Goal: Task Accomplishment & Management: Manage account settings

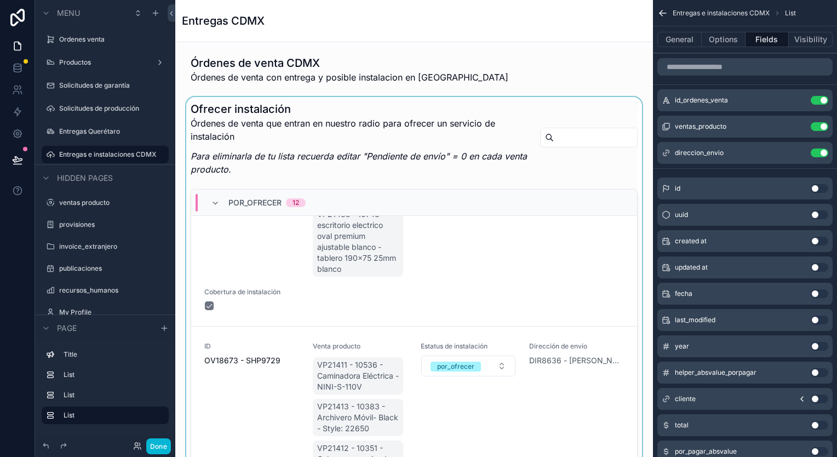
drag, startPoint x: 356, startPoint y: 203, endPoint x: 332, endPoint y: 203, distance: 23.6
click at [332, 203] on div "por_ofrecer 12" at bounding box center [414, 203] width 446 height 26
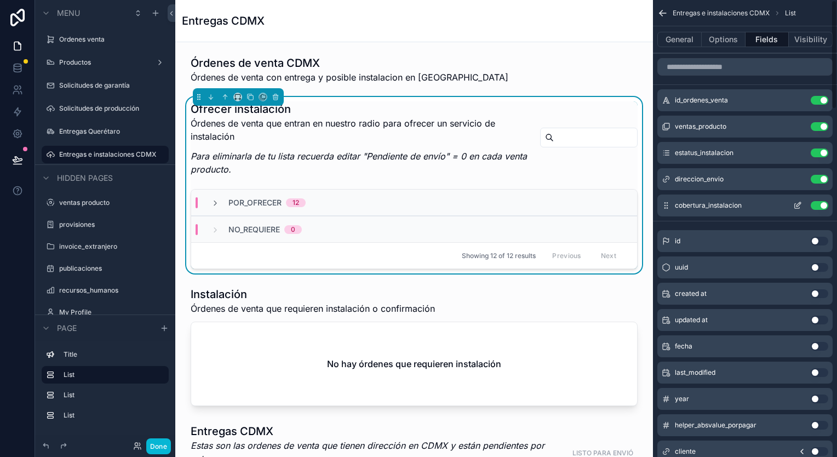
click at [798, 207] on icon "scrollable content" at bounding box center [798, 205] width 9 height 9
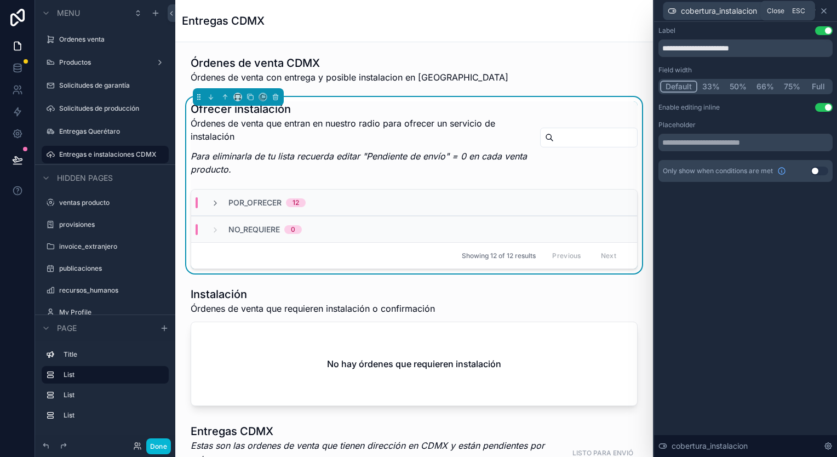
click at [822, 10] on icon at bounding box center [824, 11] width 9 height 9
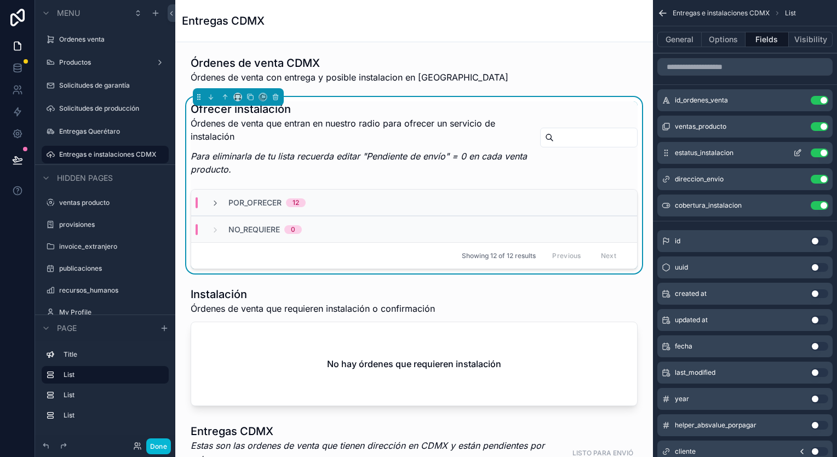
click at [800, 150] on icon "scrollable content" at bounding box center [799, 152] width 4 height 4
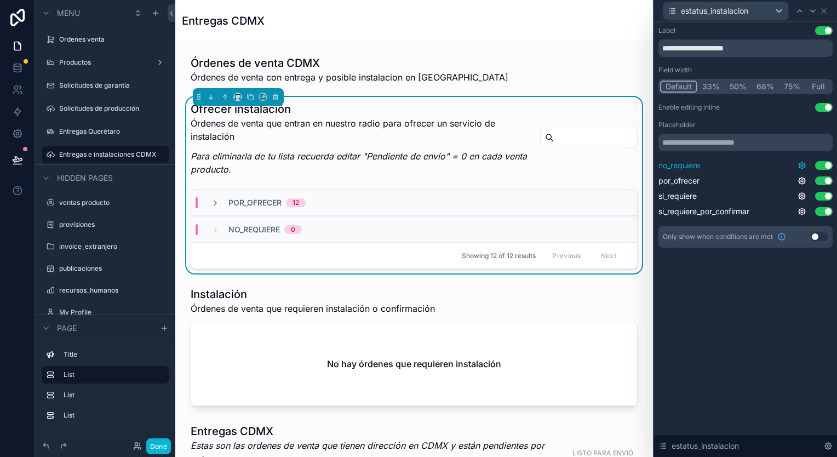
click at [804, 162] on icon at bounding box center [802, 165] width 9 height 9
click at [804, 165] on icon at bounding box center [802, 165] width 9 height 9
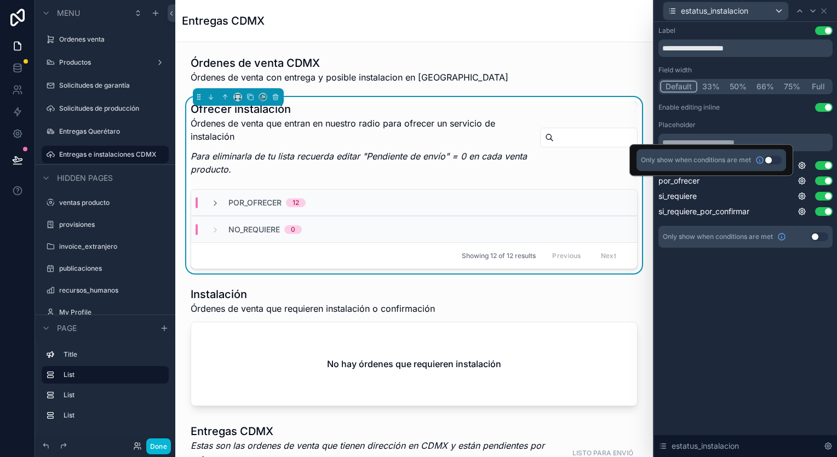
click at [779, 161] on button "Use setting" at bounding box center [773, 160] width 18 height 9
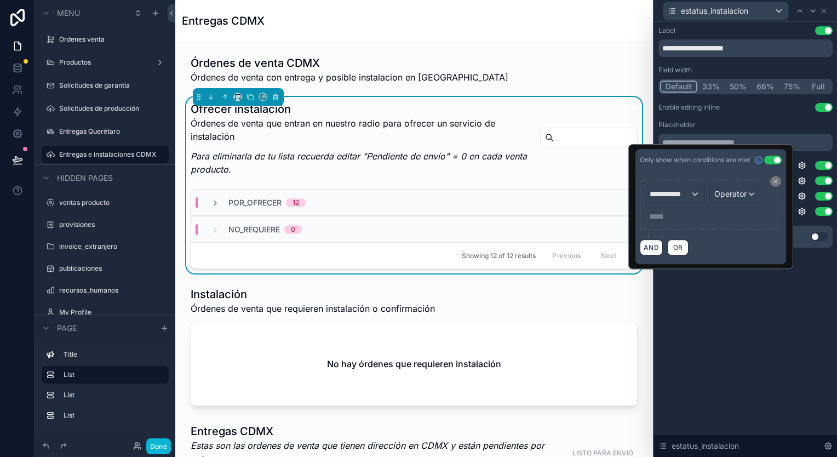
click at [797, 268] on div "**********" at bounding box center [745, 148] width 183 height 252
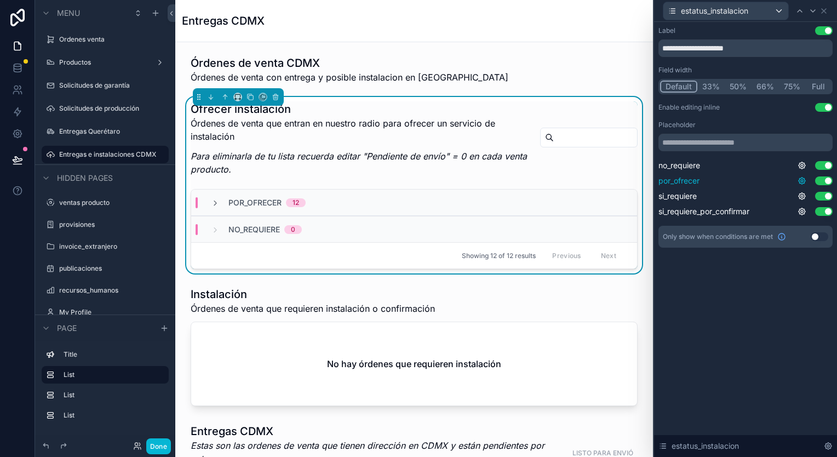
click at [800, 182] on icon at bounding box center [802, 181] width 7 height 7
click at [767, 174] on button "Use setting" at bounding box center [773, 175] width 18 height 9
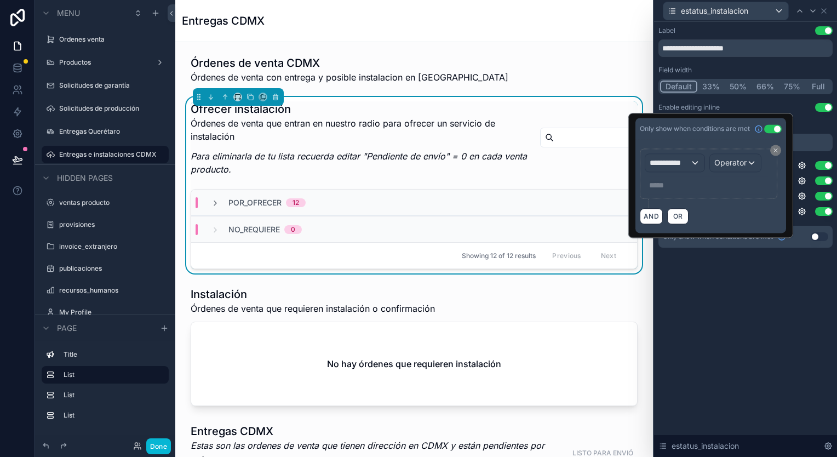
click at [790, 284] on div "**********" at bounding box center [745, 239] width 183 height 435
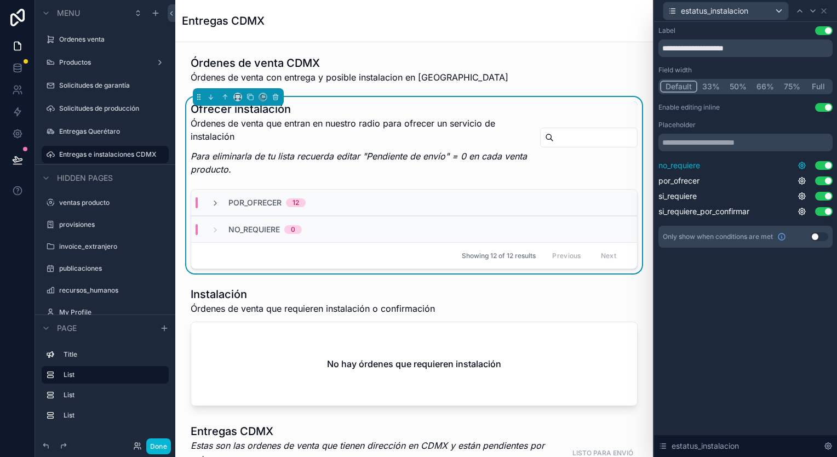
click at [804, 162] on icon at bounding box center [802, 165] width 9 height 9
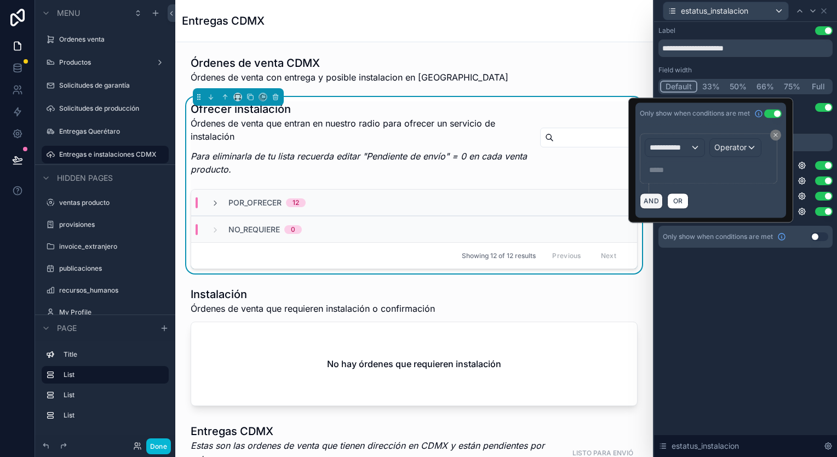
click at [655, 198] on button "AND" at bounding box center [651, 201] width 23 height 16
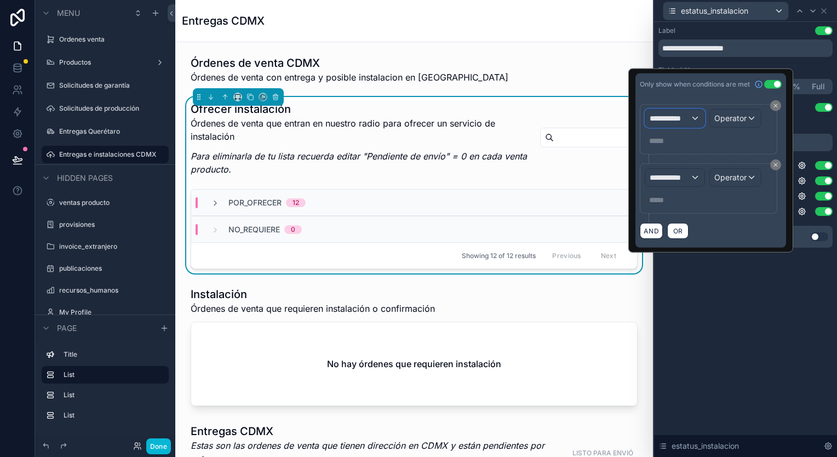
click at [686, 113] on span "**********" at bounding box center [670, 118] width 41 height 11
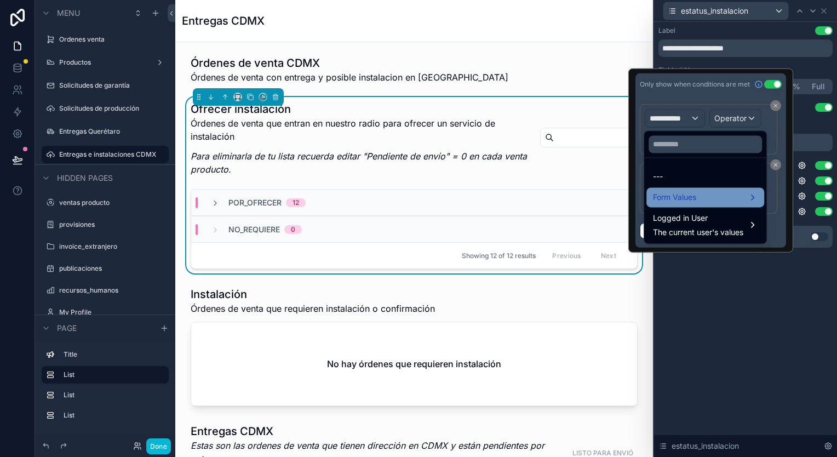
click at [715, 194] on div "Form Values" at bounding box center [705, 197] width 105 height 13
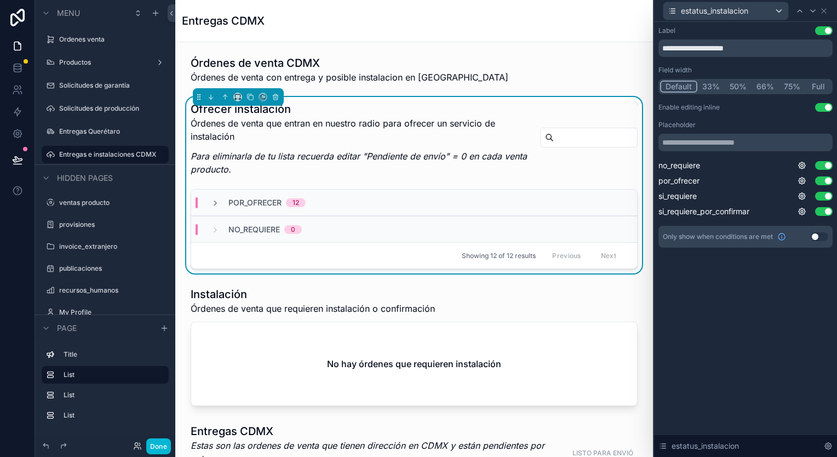
click at [772, 347] on div "**********" at bounding box center [745, 239] width 183 height 435
click at [801, 209] on icon at bounding box center [802, 211] width 7 height 7
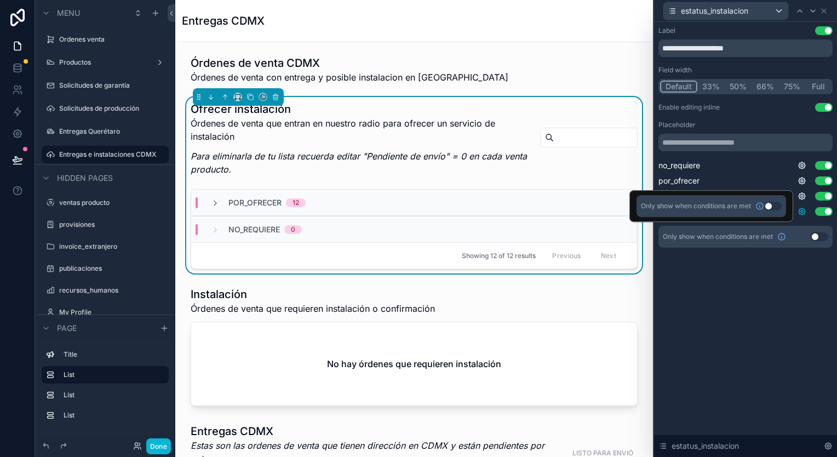
click at [804, 209] on icon at bounding box center [802, 211] width 7 height 7
click at [824, 170] on div "no_requiere Use setting" at bounding box center [746, 165] width 174 height 11
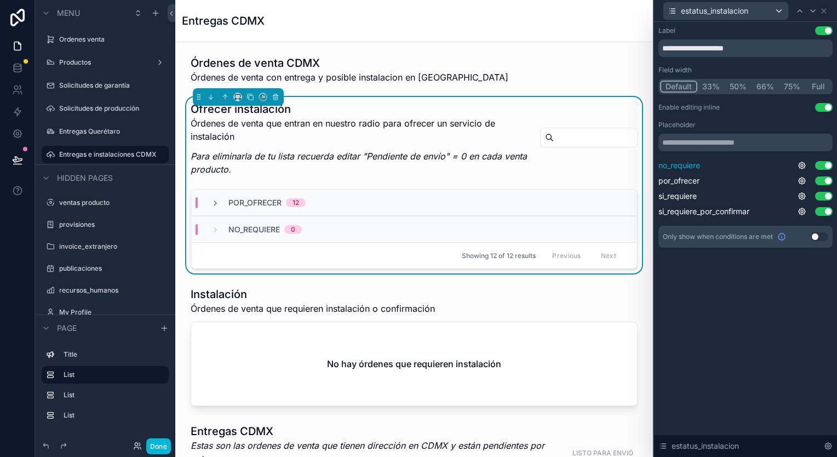
click at [826, 166] on button "Use setting" at bounding box center [824, 165] width 18 height 9
click at [826, 163] on button "Use setting" at bounding box center [824, 165] width 18 height 9
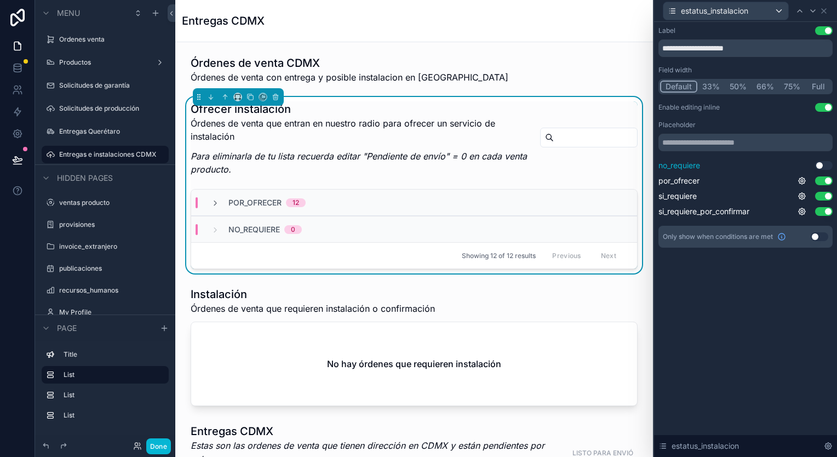
click at [826, 163] on button "Use setting" at bounding box center [824, 165] width 18 height 9
click at [828, 179] on button "Use setting" at bounding box center [824, 180] width 18 height 9
click at [825, 194] on button "Use setting" at bounding box center [824, 196] width 18 height 9
click at [826, 213] on button "Use setting" at bounding box center [824, 211] width 18 height 9
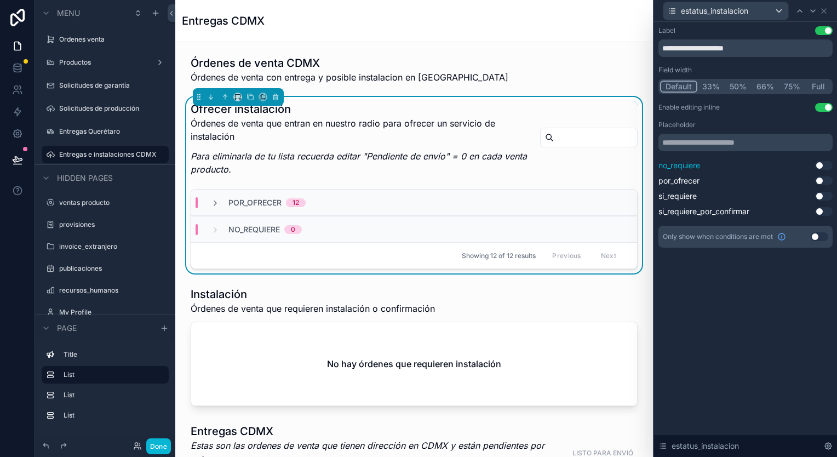
click at [826, 168] on button "Use setting" at bounding box center [824, 165] width 18 height 9
click at [826, 181] on button "Use setting" at bounding box center [824, 180] width 18 height 9
click at [516, 111] on div "Ofrecer instalación Órdenes de venta que entran en nuestro radio para ofrecer u…" at bounding box center [414, 141] width 447 height 81
click at [824, 198] on button "Use setting" at bounding box center [824, 196] width 18 height 9
click at [827, 208] on button "Use setting" at bounding box center [824, 211] width 18 height 9
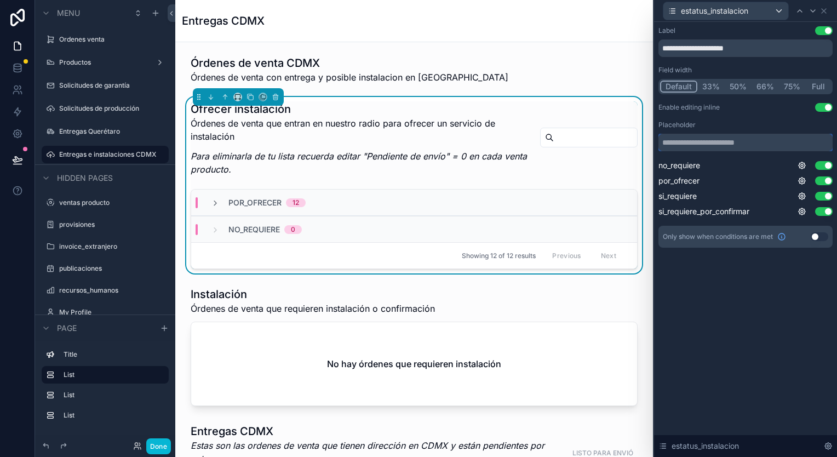
click at [745, 139] on input "text" at bounding box center [746, 143] width 174 height 18
click at [800, 216] on div "si_requiere_por_confirmar Use setting" at bounding box center [746, 211] width 174 height 11
click at [807, 158] on div "Placeholder no_requiere Use setting por_ofrecer Use setting si_requiere Use set…" at bounding box center [746, 169] width 174 height 96
click at [804, 162] on icon at bounding box center [802, 165] width 9 height 9
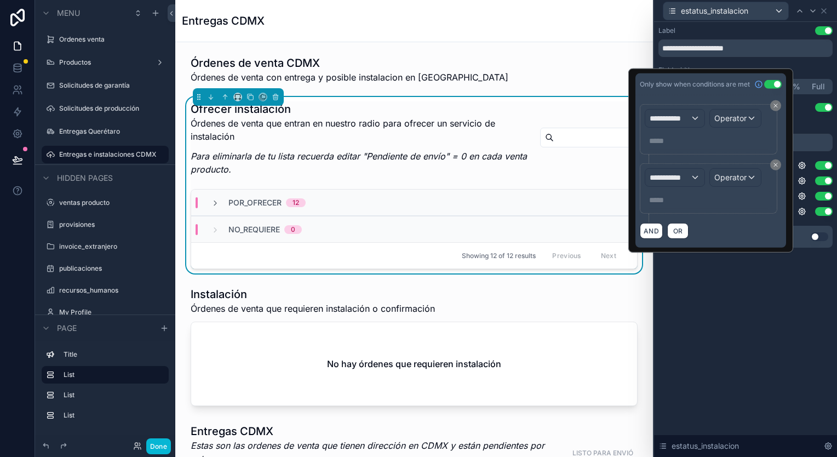
click at [782, 106] on div "**********" at bounding box center [711, 171] width 151 height 152
click at [774, 105] on icon at bounding box center [776, 105] width 7 height 7
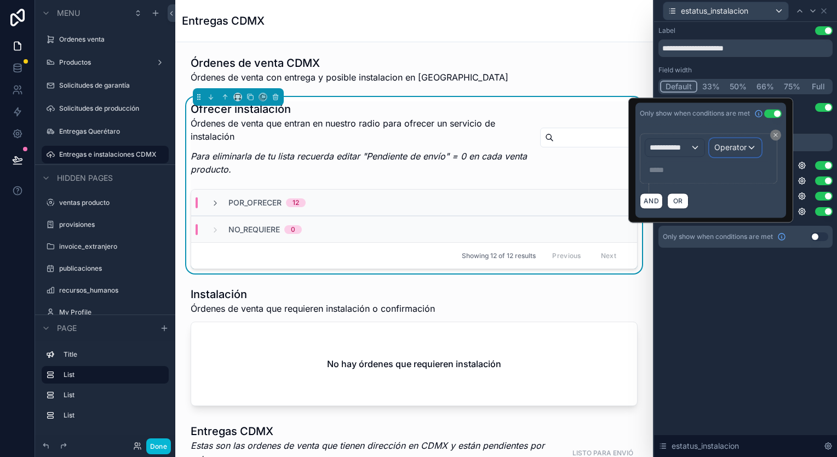
click at [734, 145] on span "Operator" at bounding box center [731, 146] width 32 height 9
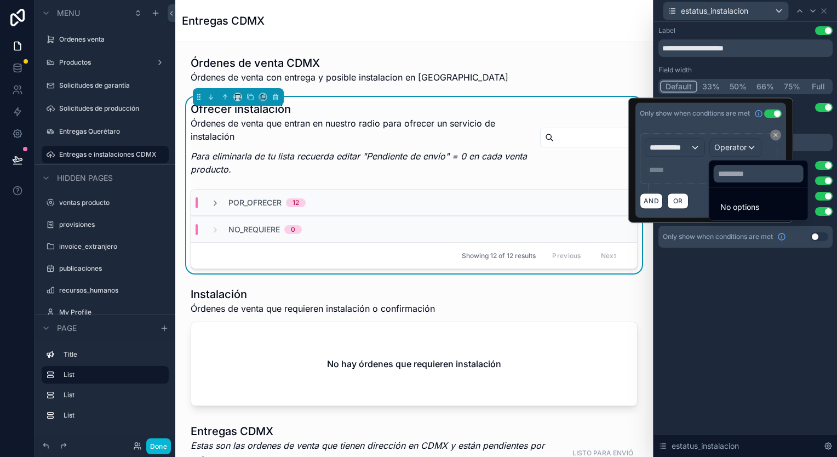
click at [684, 145] on div at bounding box center [711, 160] width 165 height 125
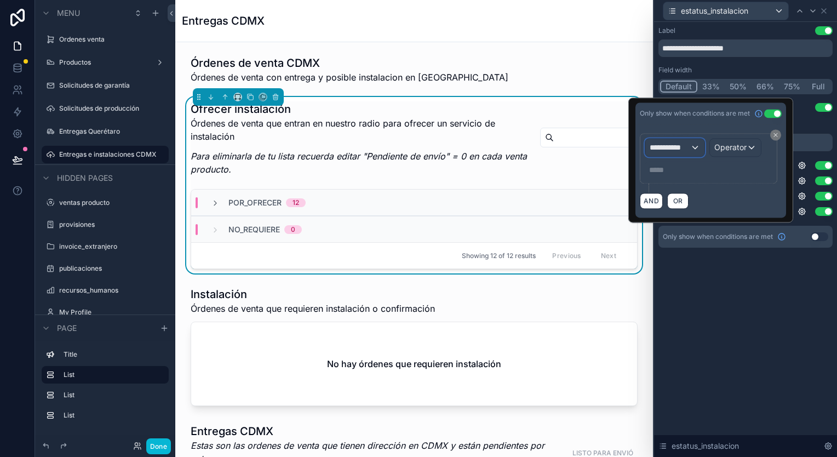
click at [684, 147] on span "**********" at bounding box center [670, 147] width 41 height 11
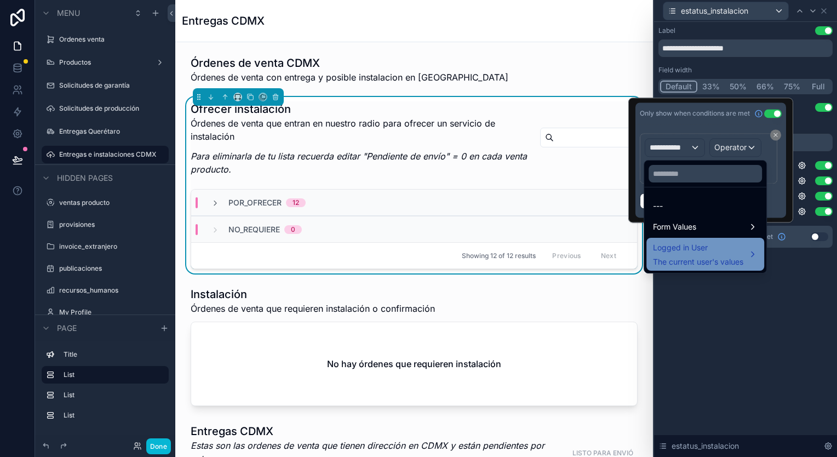
click at [758, 256] on div "Logged in User The current user's values" at bounding box center [705, 254] width 105 height 26
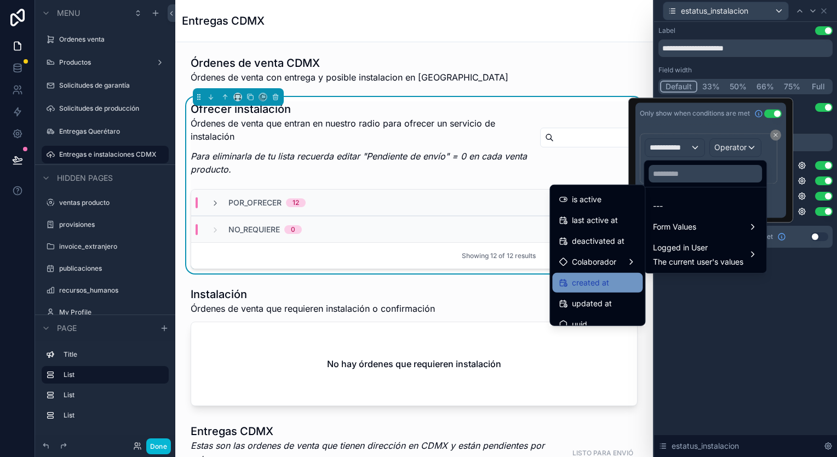
scroll to position [196, 0]
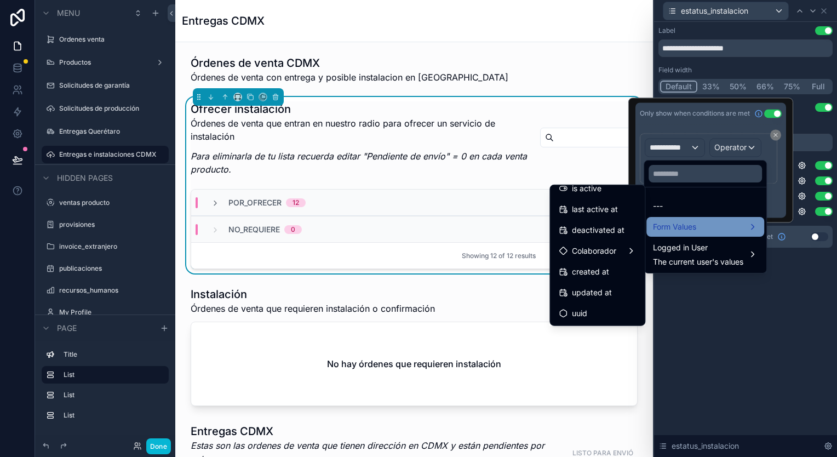
click at [737, 235] on div "Form Values" at bounding box center [706, 227] width 118 height 20
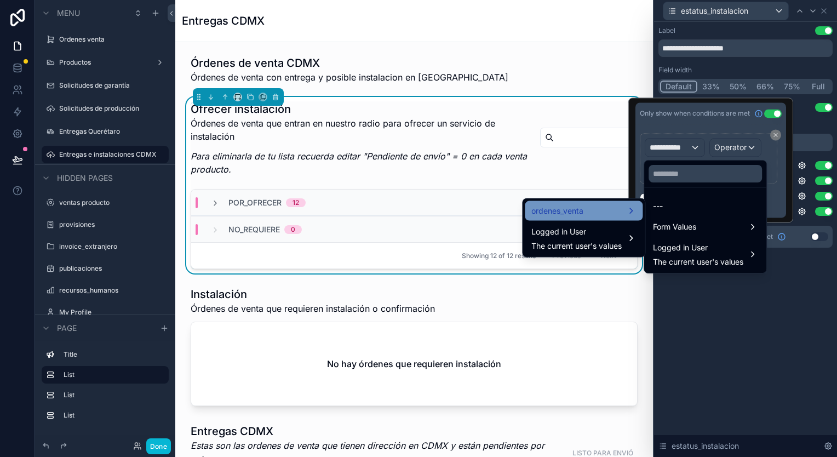
click at [618, 207] on div "ordenes_venta" at bounding box center [584, 210] width 105 height 13
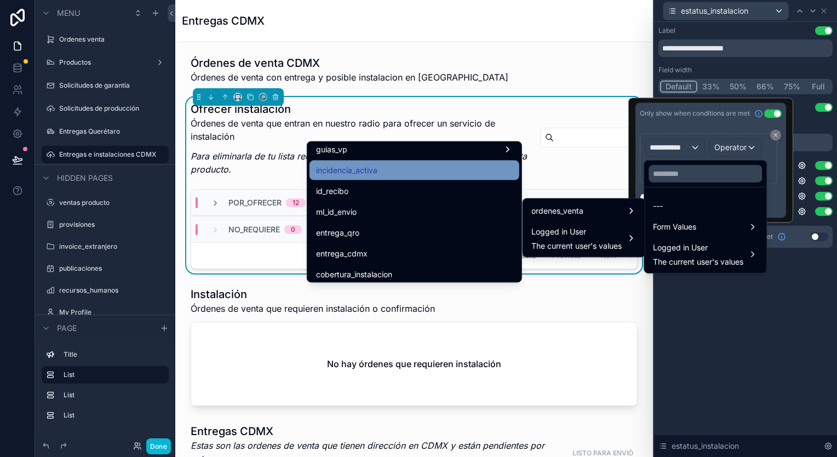
scroll to position [1300, 0]
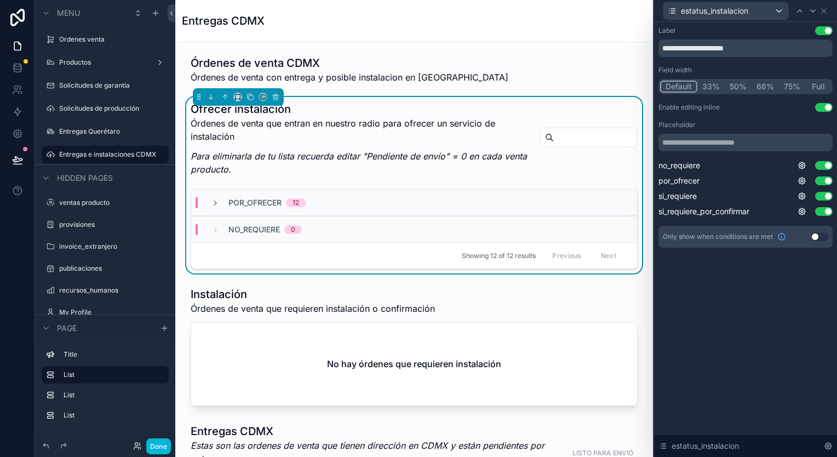
click at [773, 324] on div "**********" at bounding box center [745, 239] width 183 height 435
click at [804, 171] on div "no_requiere Use setting por_ofrecer Use setting si_requiere Use setting si_requ…" at bounding box center [746, 188] width 174 height 57
click at [804, 168] on icon at bounding box center [802, 165] width 9 height 9
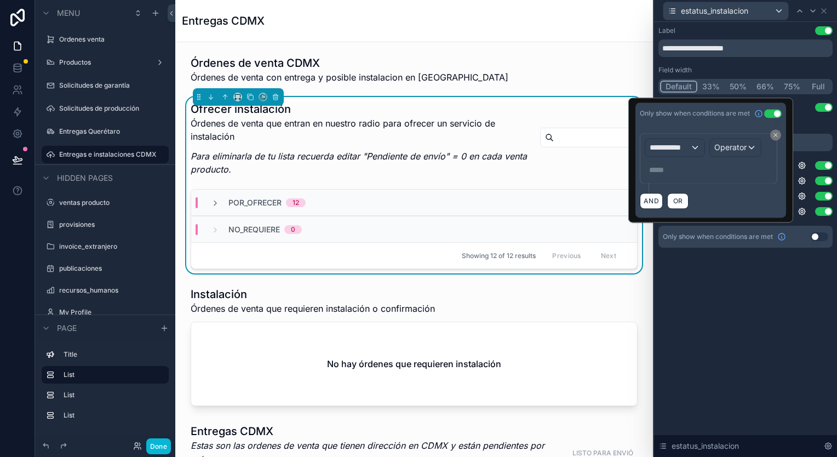
click at [772, 112] on button "Use setting" at bounding box center [773, 113] width 18 height 9
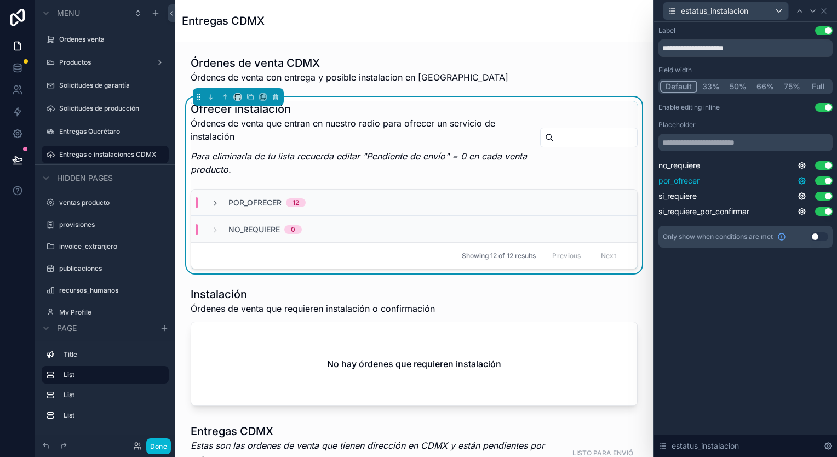
click at [798, 179] on icon at bounding box center [802, 180] width 9 height 9
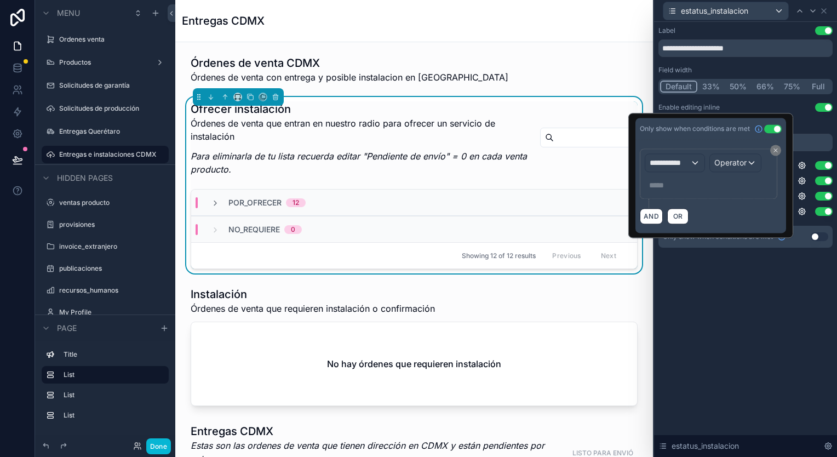
click at [772, 133] on button "Use setting" at bounding box center [773, 128] width 18 height 9
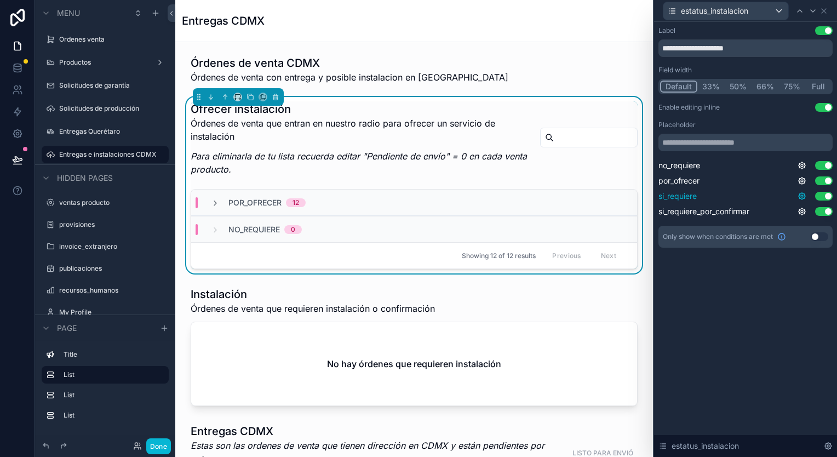
click at [803, 196] on icon at bounding box center [802, 196] width 2 height 2
click at [800, 208] on icon at bounding box center [802, 211] width 9 height 9
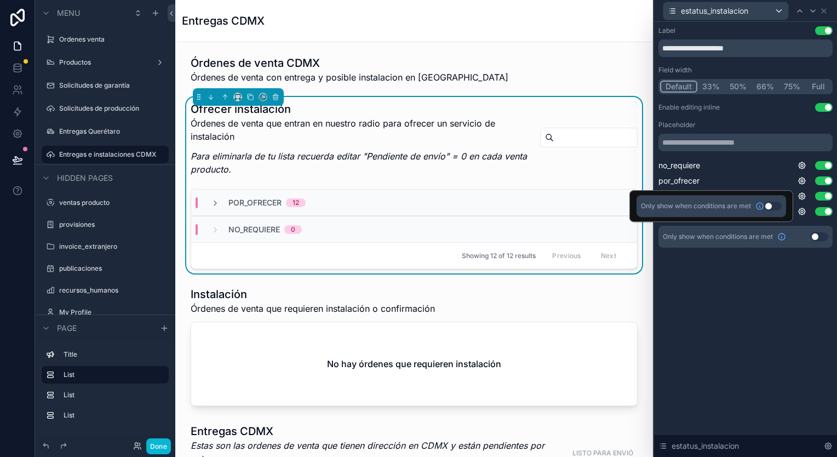
click at [780, 321] on div "**********" at bounding box center [745, 239] width 183 height 435
click at [708, 149] on input "text" at bounding box center [746, 143] width 174 height 18
click at [714, 145] on input "text" at bounding box center [746, 143] width 174 height 18
click at [711, 144] on input "text" at bounding box center [746, 143] width 174 height 18
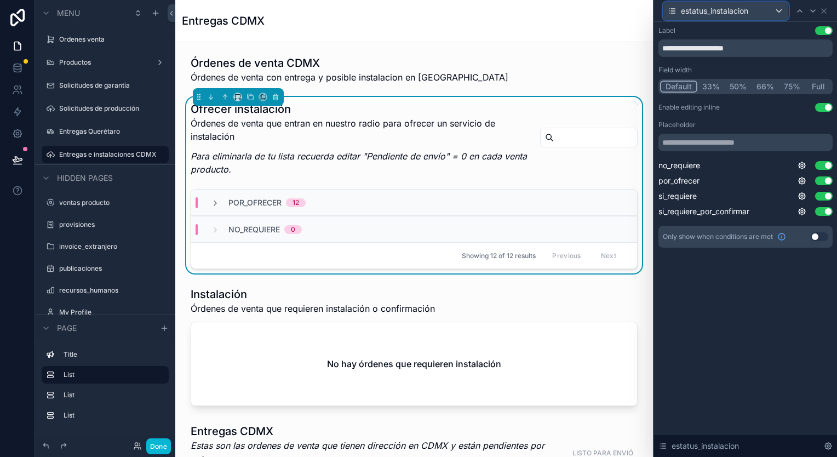
click at [783, 7] on div "estatus_instalacion" at bounding box center [726, 11] width 125 height 18
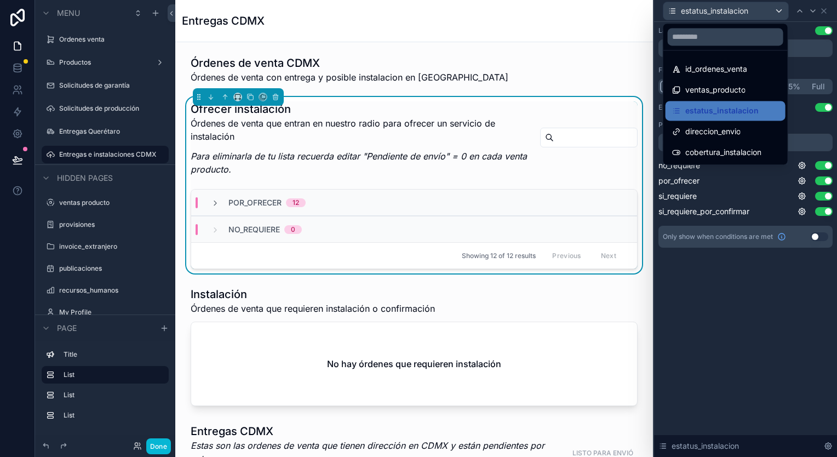
click at [780, 10] on div at bounding box center [745, 228] width 183 height 457
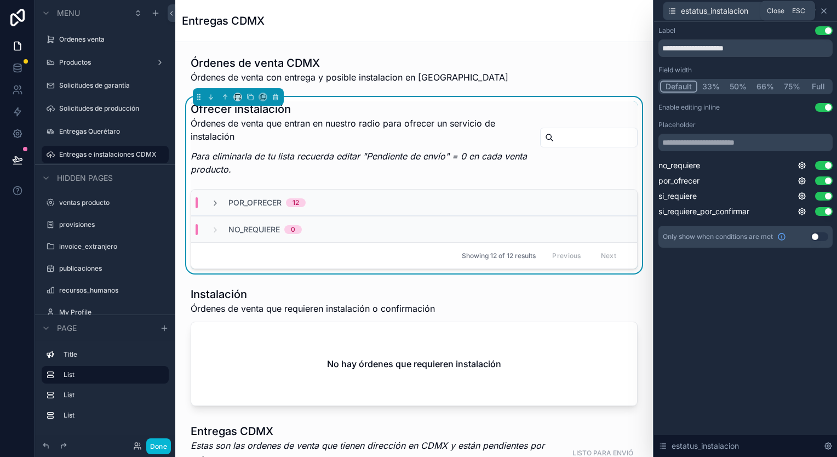
click at [828, 12] on icon at bounding box center [824, 11] width 9 height 9
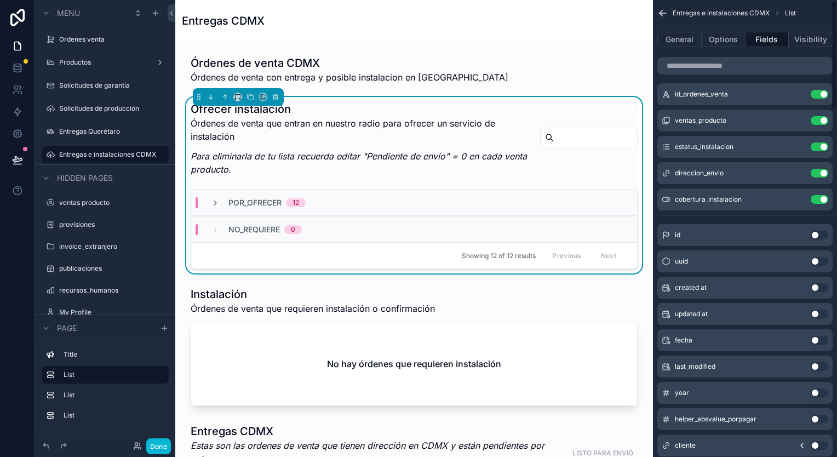
scroll to position [0, 0]
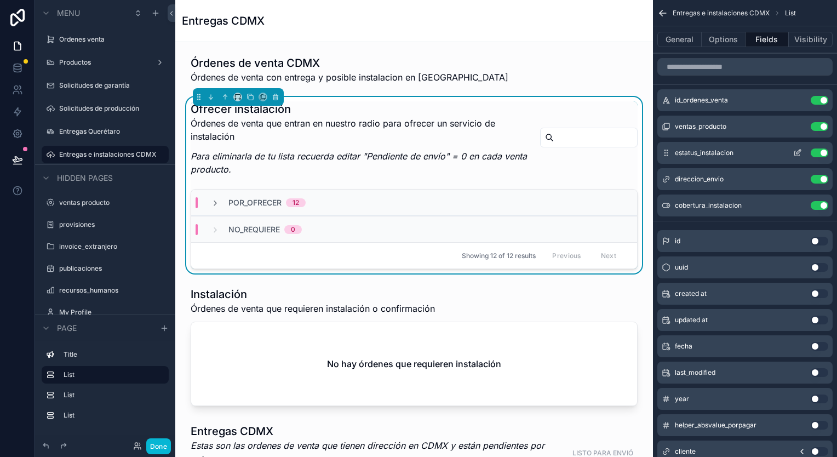
click at [800, 152] on icon "scrollable content" at bounding box center [798, 153] width 9 height 9
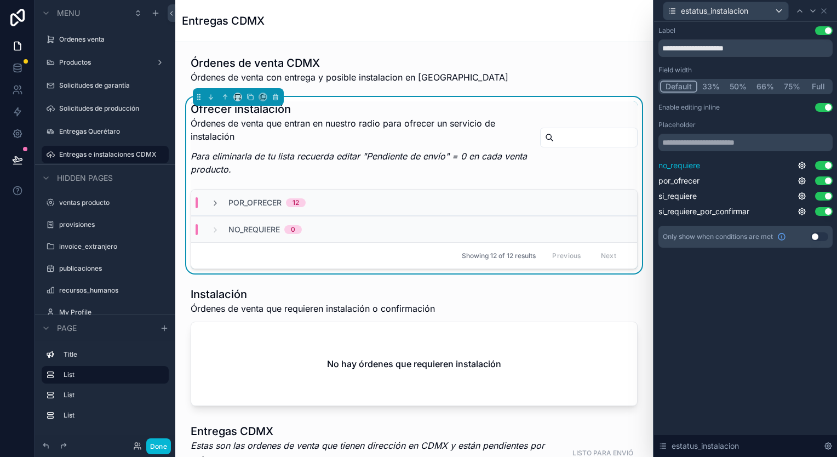
click at [687, 170] on span "no_requiere" at bounding box center [680, 165] width 42 height 11
click at [694, 163] on span "no_requiere" at bounding box center [680, 165] width 42 height 11
drag, startPoint x: 694, startPoint y: 163, endPoint x: 709, endPoint y: 163, distance: 14.2
click at [709, 163] on div "no_requiere Use setting" at bounding box center [746, 165] width 174 height 11
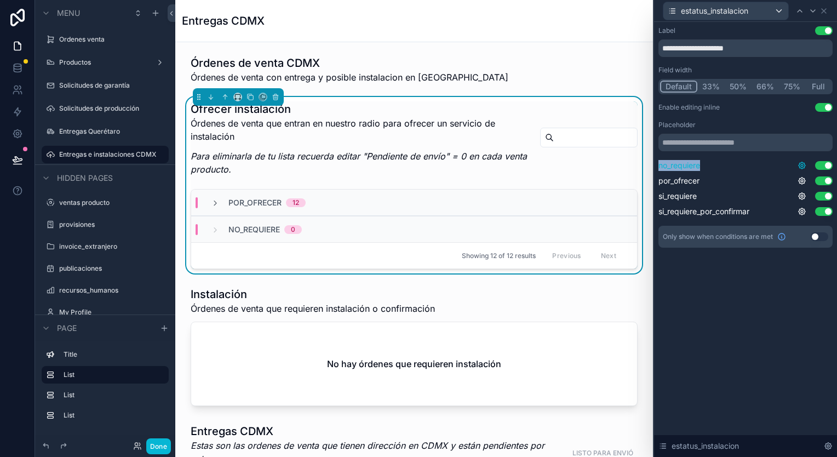
click at [803, 161] on icon at bounding box center [802, 165] width 9 height 9
click at [785, 264] on div "**********" at bounding box center [745, 148] width 183 height 252
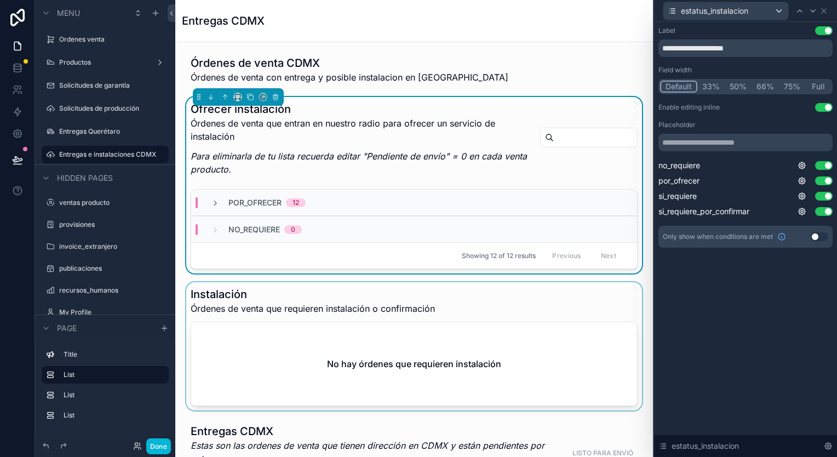
scroll to position [219, 0]
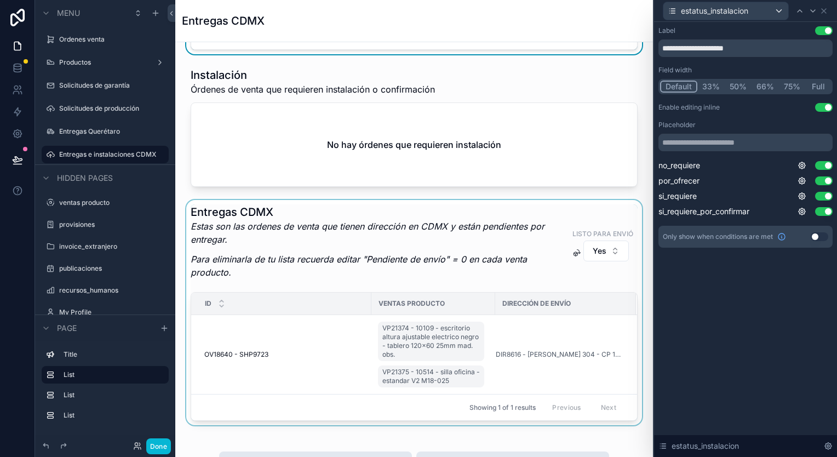
click at [530, 242] on div "scrollable content" at bounding box center [414, 312] width 460 height 225
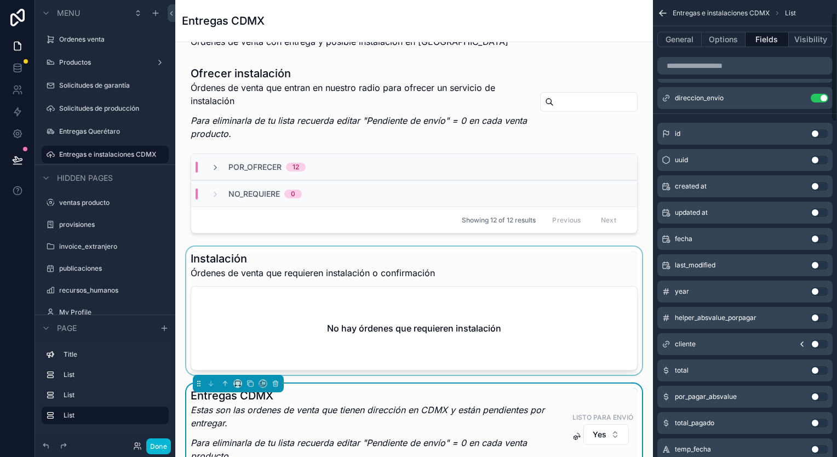
scroll to position [0, 0]
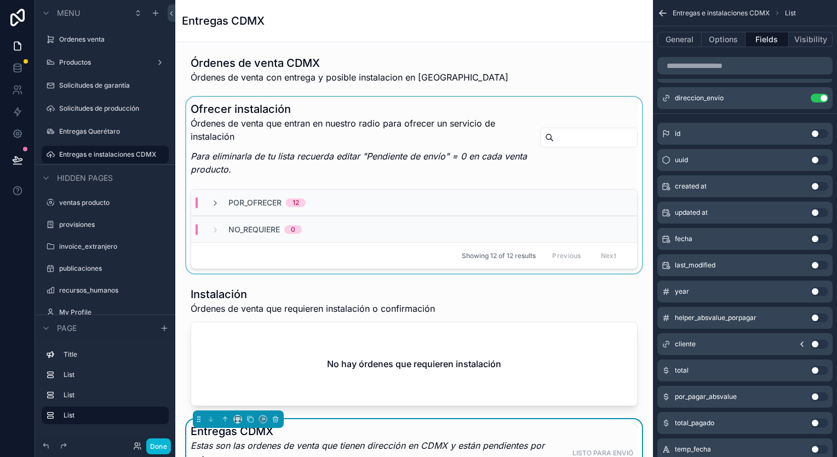
click at [464, 200] on div "por_ofrecer 12" at bounding box center [414, 203] width 446 height 26
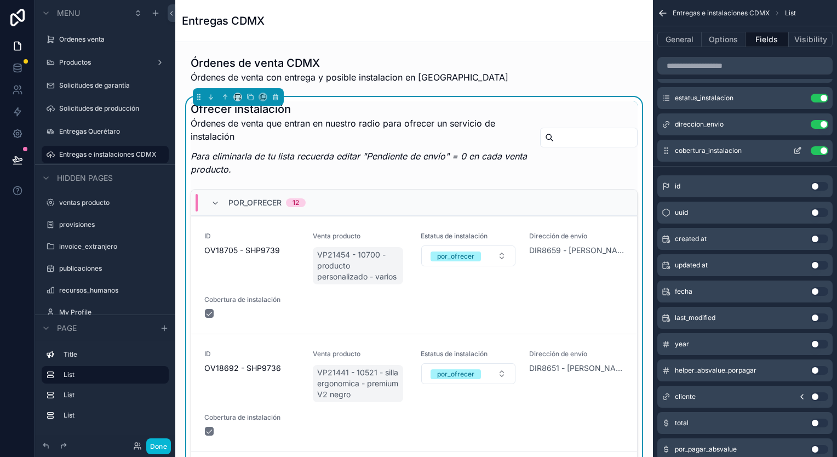
click at [797, 146] on icon "scrollable content" at bounding box center [798, 150] width 9 height 9
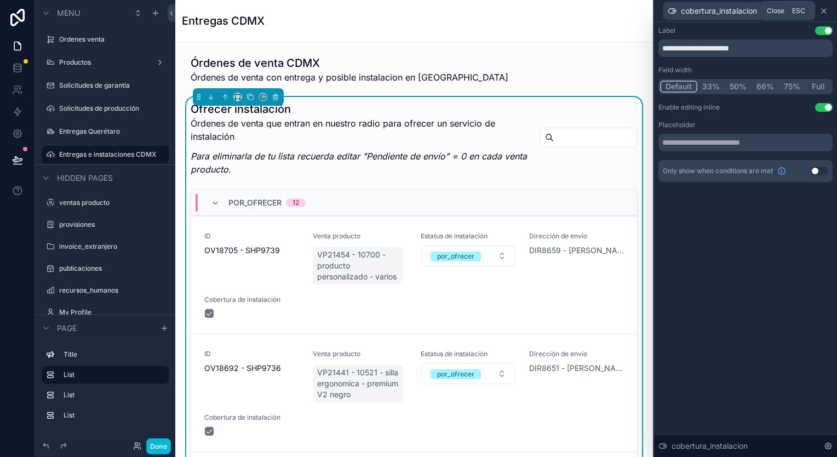
click at [826, 9] on icon at bounding box center [824, 11] width 9 height 9
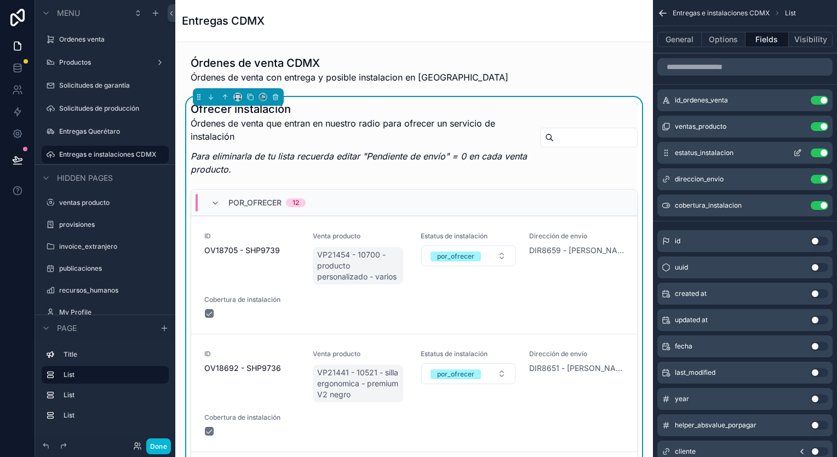
click at [796, 149] on icon "scrollable content" at bounding box center [798, 153] width 9 height 9
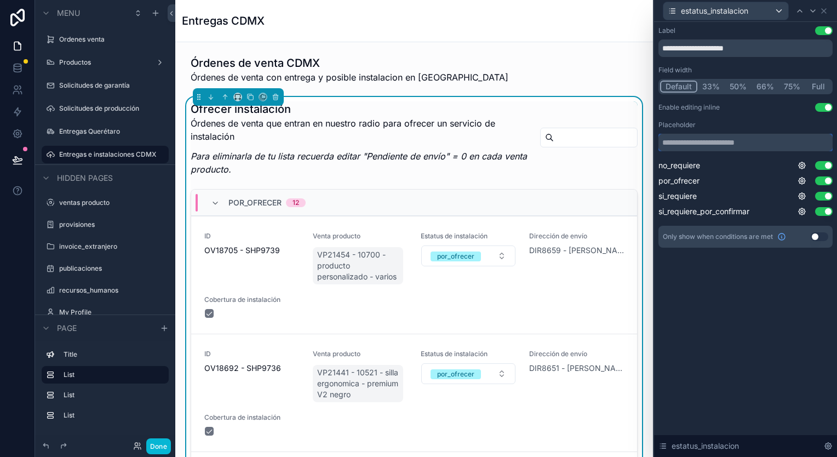
click at [761, 147] on input "text" at bounding box center [746, 143] width 174 height 18
click at [824, 10] on icon at bounding box center [824, 11] width 4 height 4
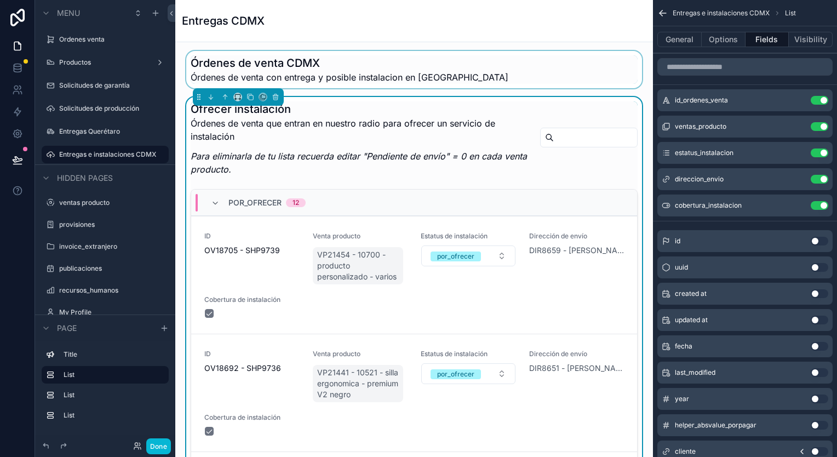
click at [508, 67] on div "scrollable content" at bounding box center [414, 69] width 460 height 37
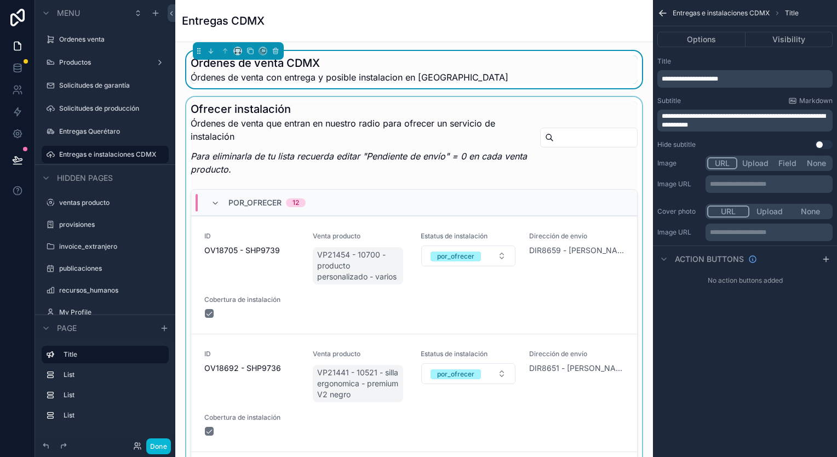
click at [593, 130] on div "scrollable content" at bounding box center [414, 317] width 460 height 440
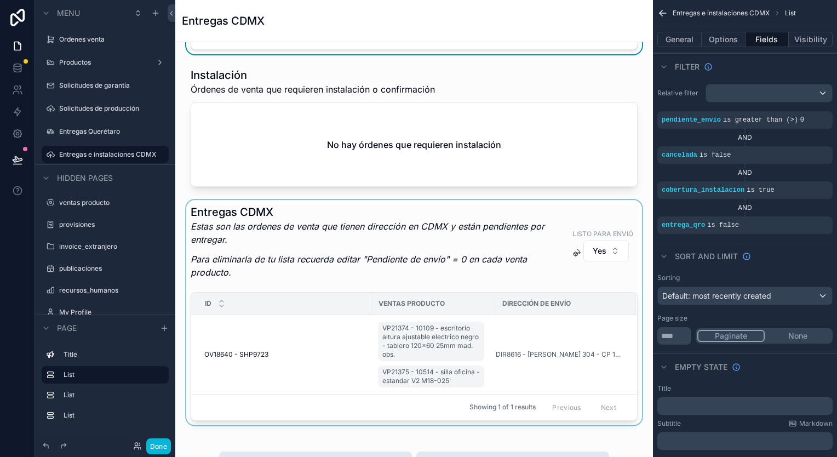
scroll to position [548, 0]
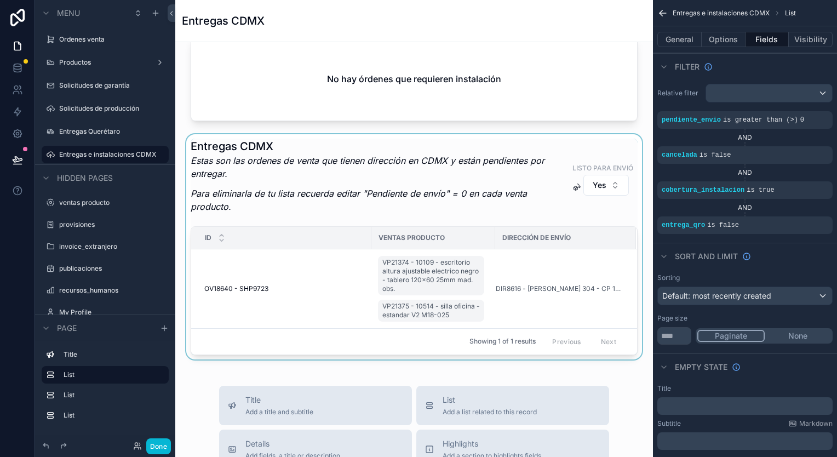
click at [449, 181] on div "scrollable content" at bounding box center [414, 246] width 460 height 225
